Goal: Find specific page/section: Find specific page/section

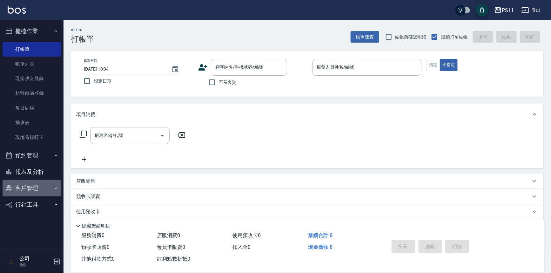
click at [39, 187] on button "客戶管理" at bounding box center [32, 188] width 58 height 17
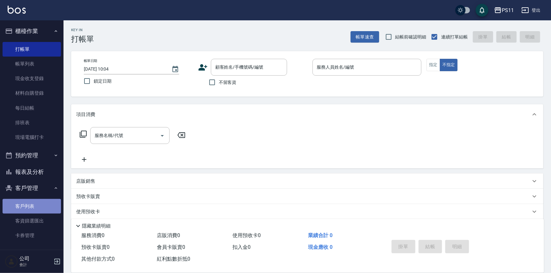
click at [33, 206] on link "客戶列表" at bounding box center [32, 206] width 58 height 15
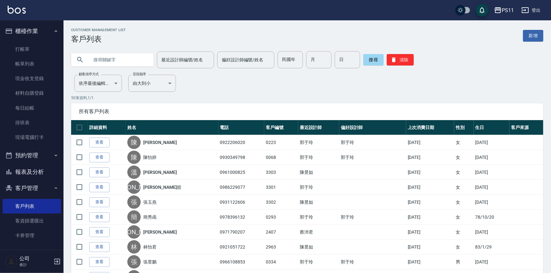
click at [106, 58] on input "text" at bounding box center [119, 59] width 60 height 17
type input "0976831933"
